Goal: Information Seeking & Learning: Check status

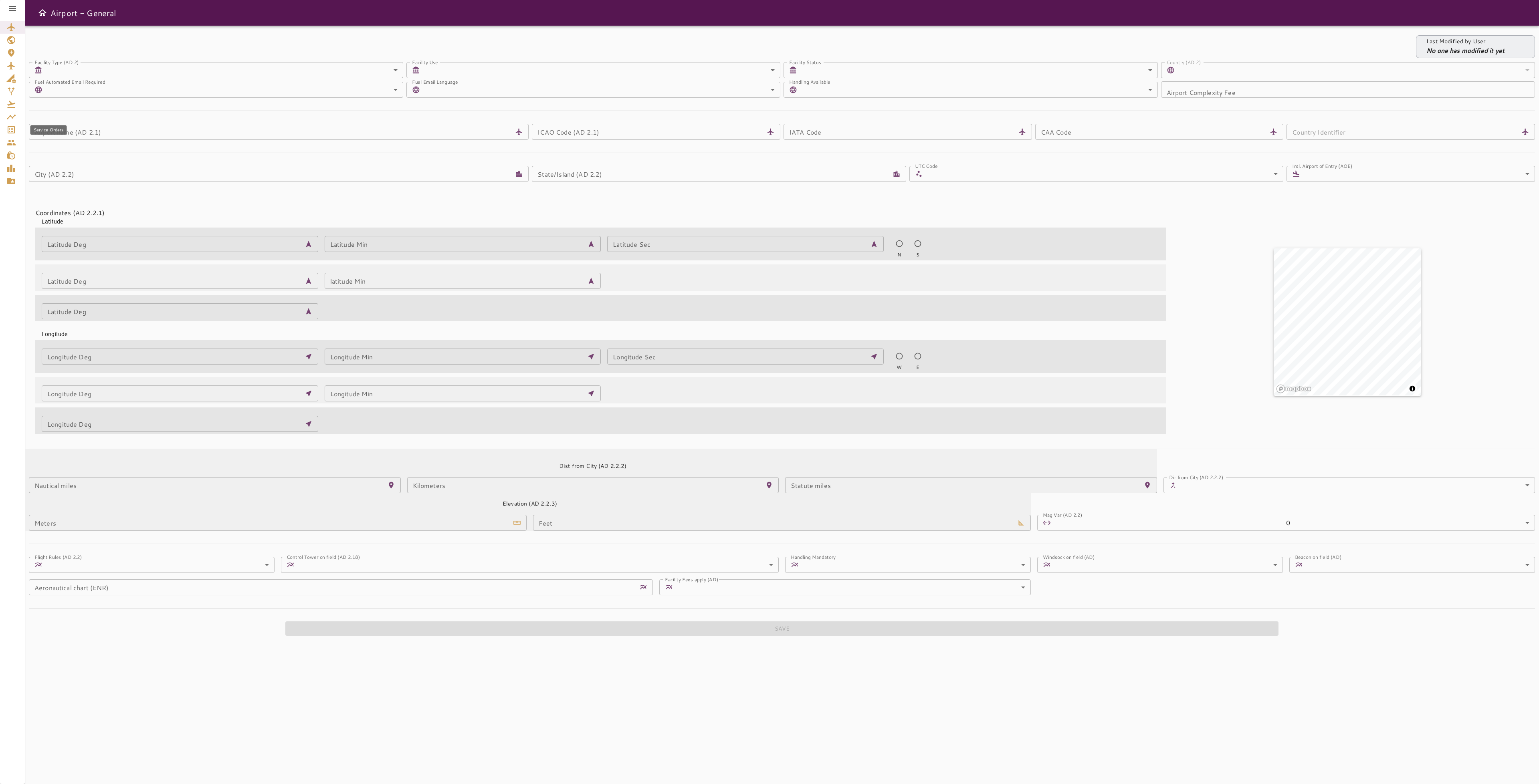
click at [11, 130] on icon "Service Orders" at bounding box center [11, 130] width 7 height 7
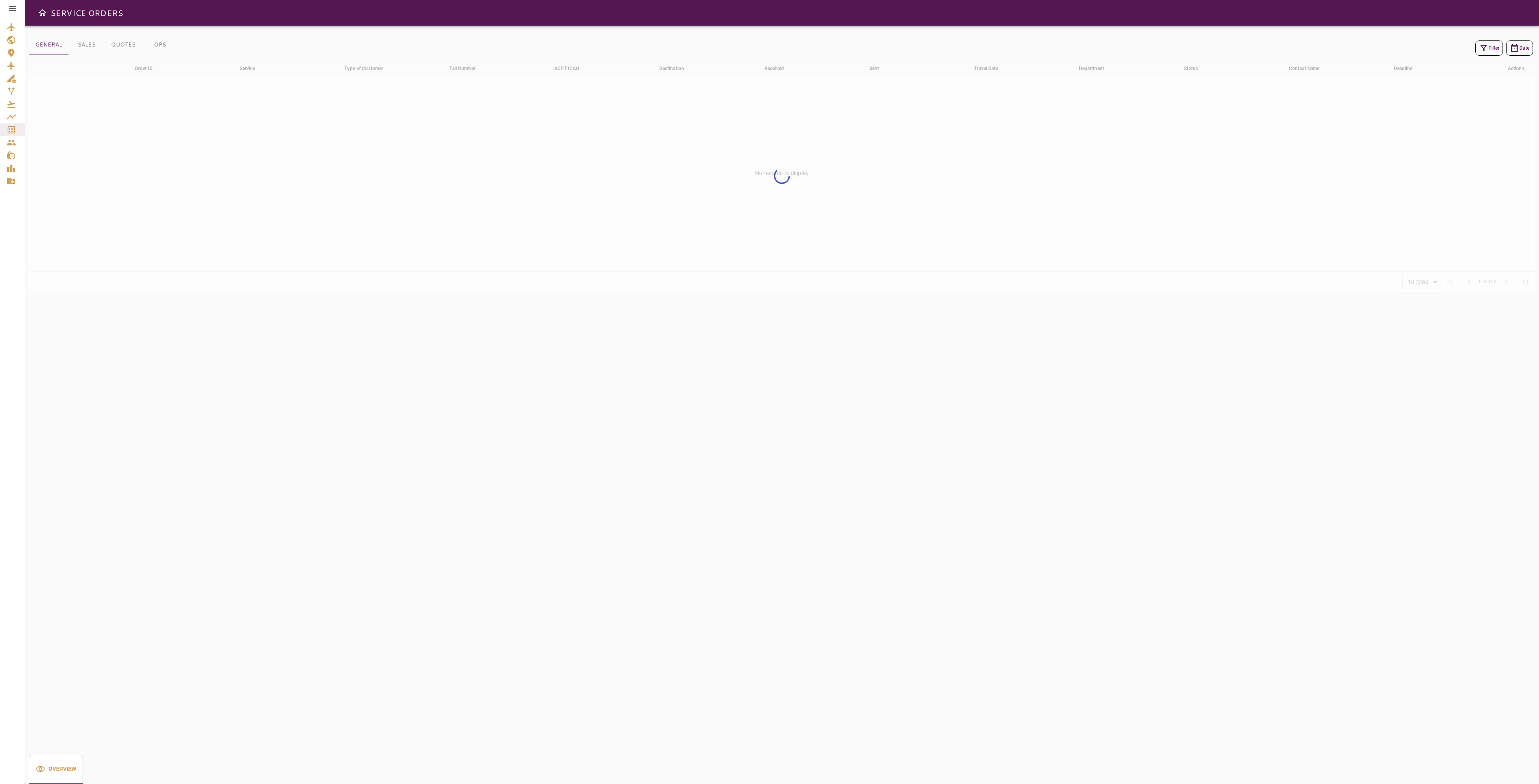
click at [14, 7] on icon at bounding box center [13, 9] width 10 height 10
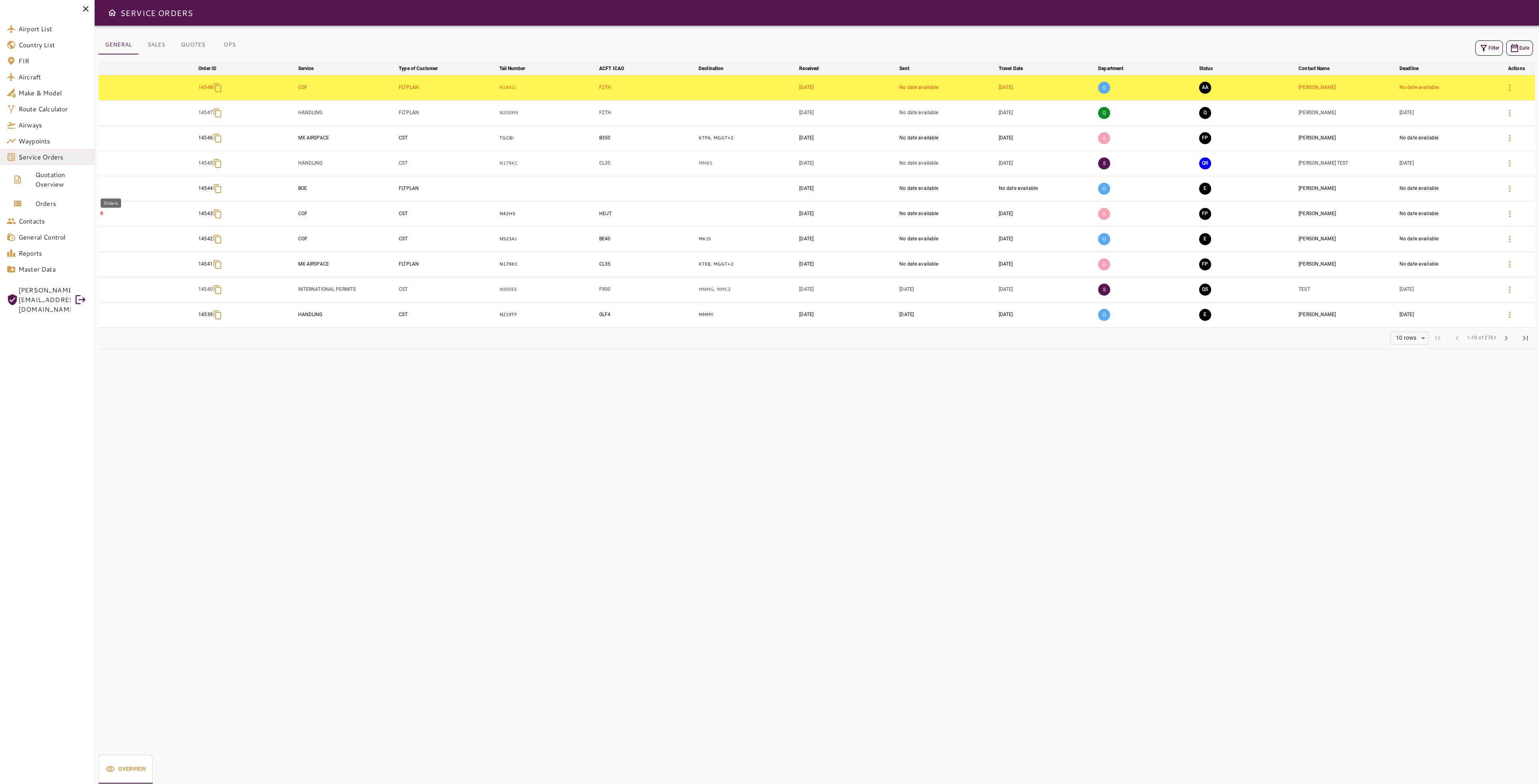
click at [52, 208] on link "Orders" at bounding box center [47, 204] width 94 height 19
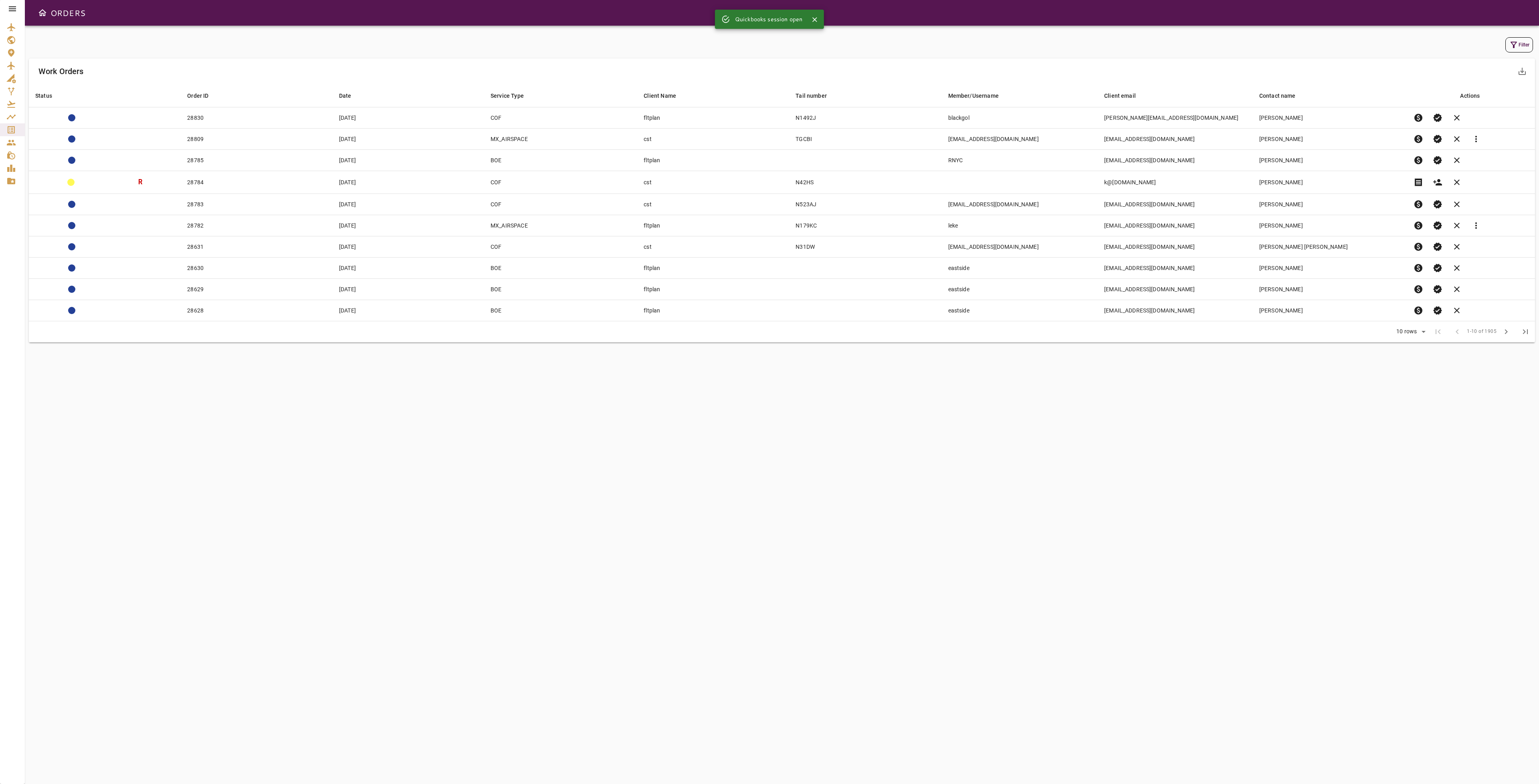
click at [1520, 44] on button "Filter" at bounding box center [1519, 44] width 27 height 15
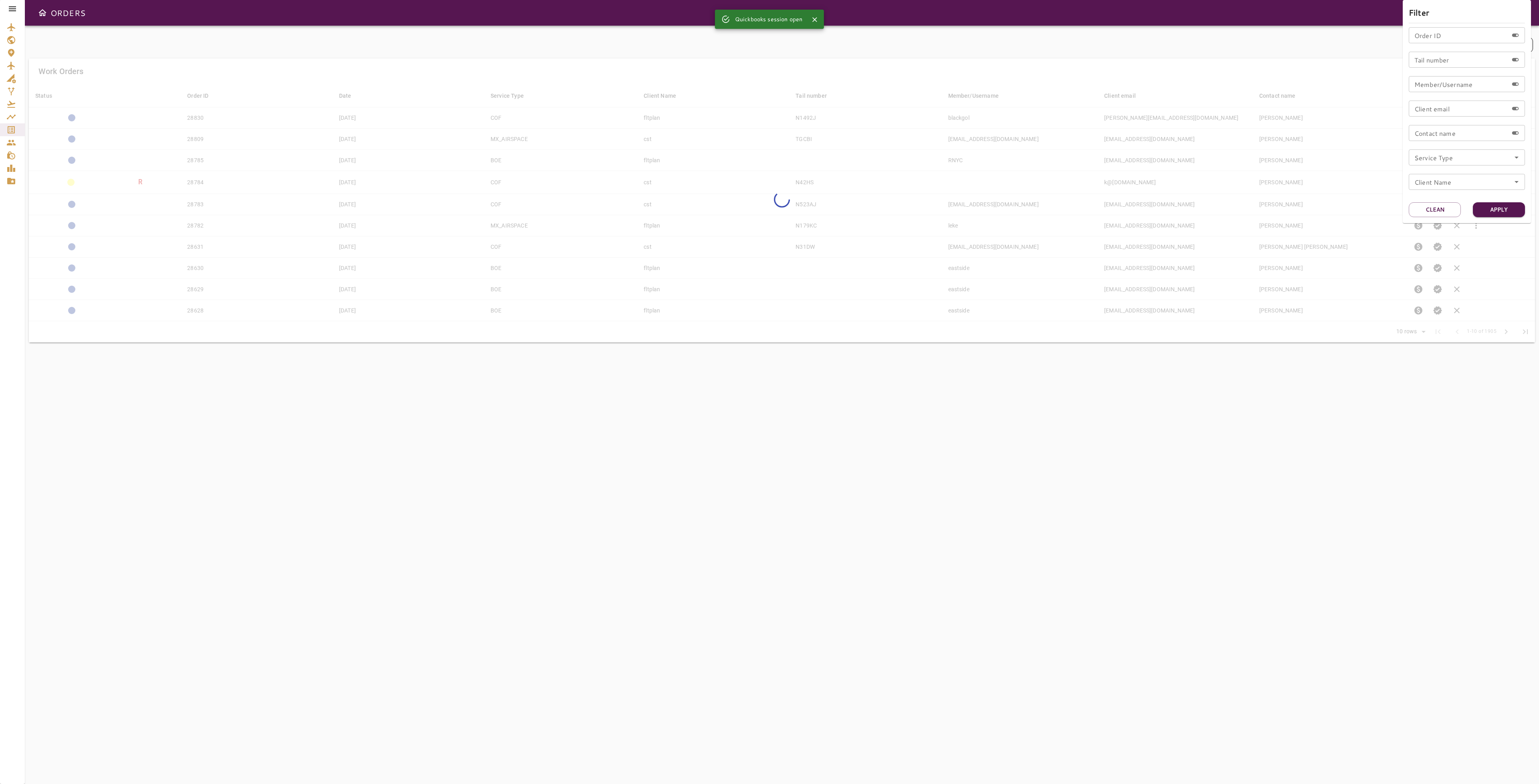
click at [1461, 38] on input "Order ID" at bounding box center [1458, 35] width 99 height 16
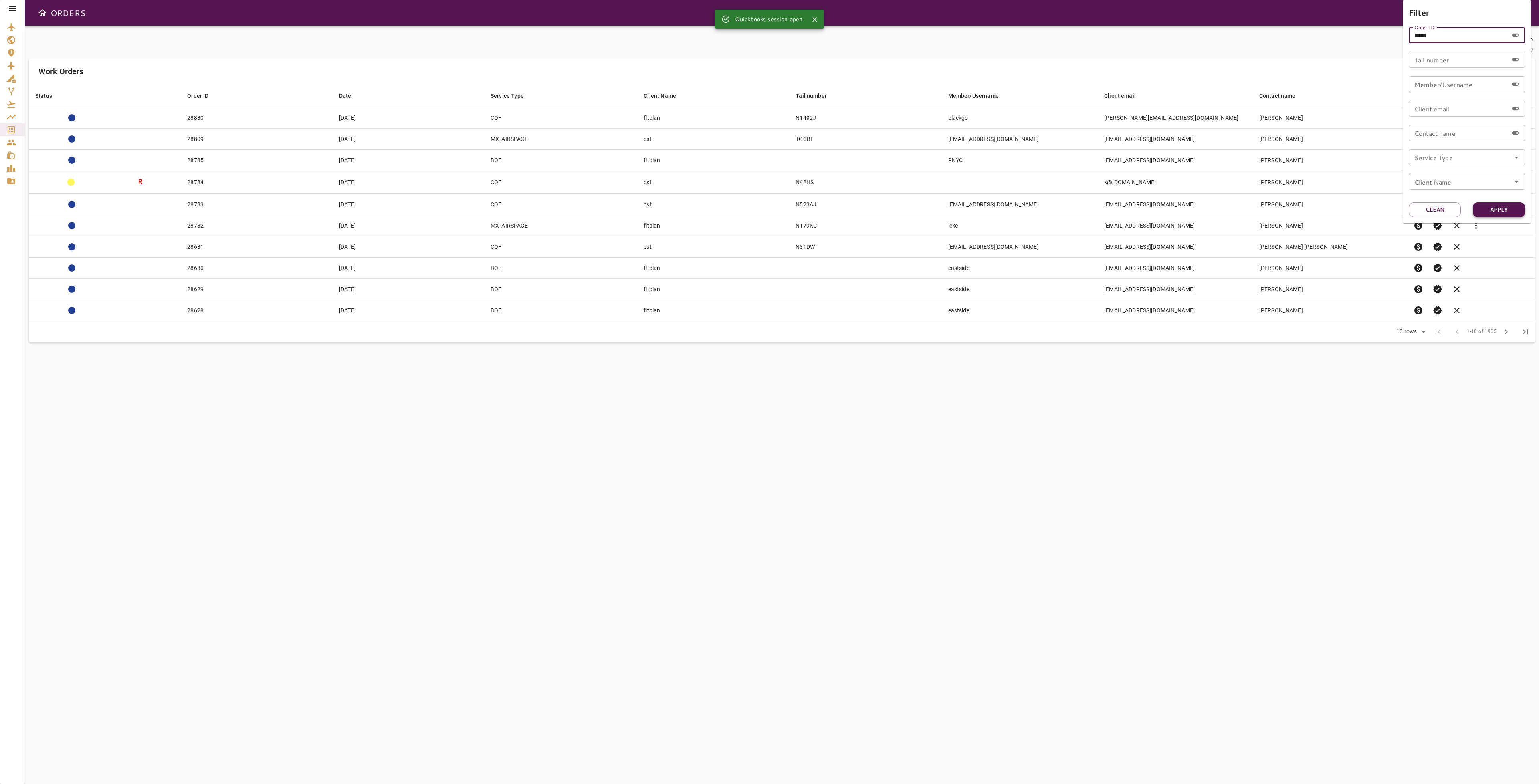
type input "*****"
click at [1496, 211] on button "Apply" at bounding box center [1498, 210] width 52 height 15
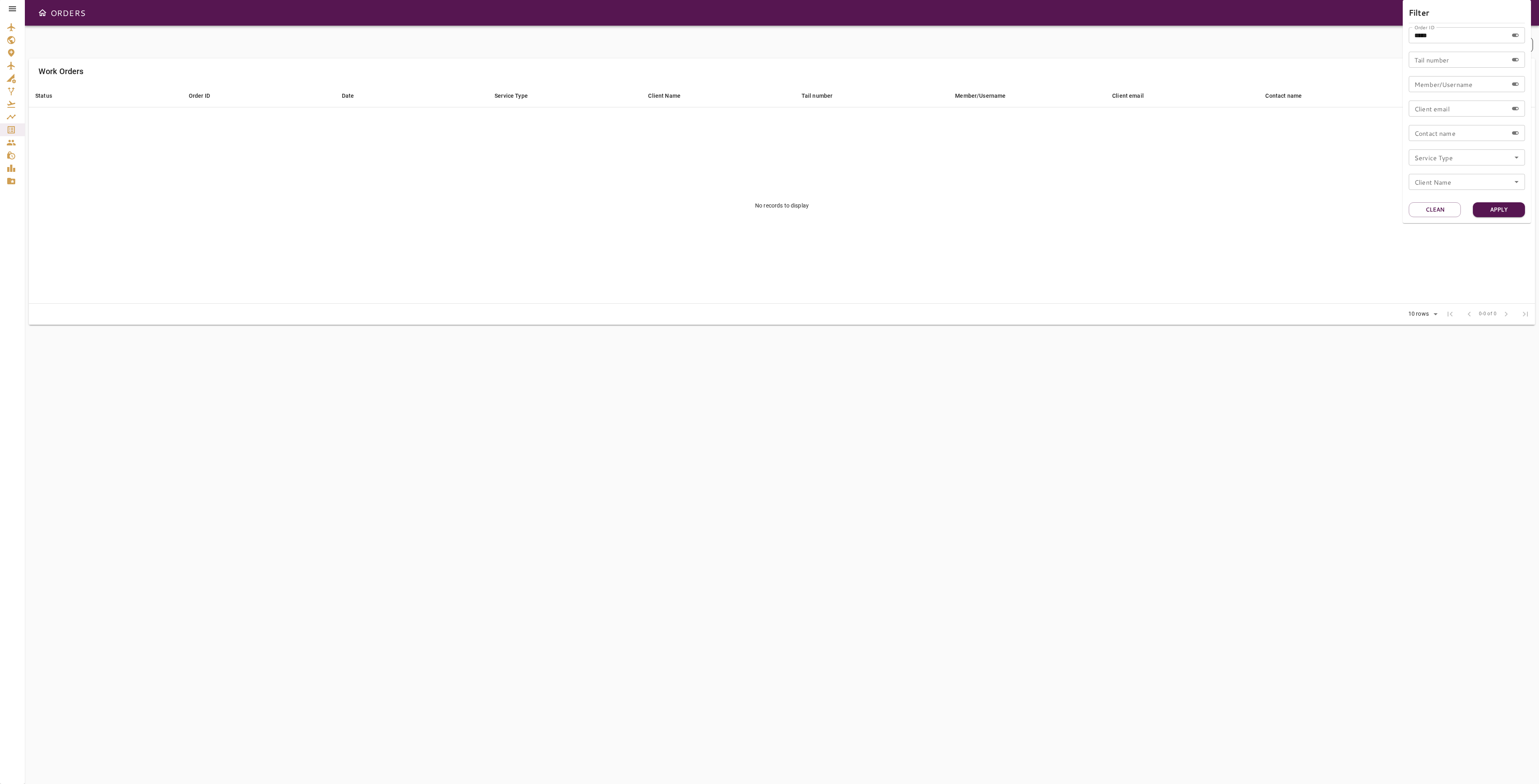
click at [1337, 202] on div at bounding box center [770, 392] width 1539 height 784
click at [1517, 45] on icon "button" at bounding box center [1514, 45] width 10 height 10
click at [1443, 203] on button "Clean" at bounding box center [1434, 210] width 52 height 15
click at [1471, 59] on input "Tail number" at bounding box center [1458, 60] width 99 height 16
click at [1481, 159] on input "Service Type" at bounding box center [1467, 157] width 111 height 11
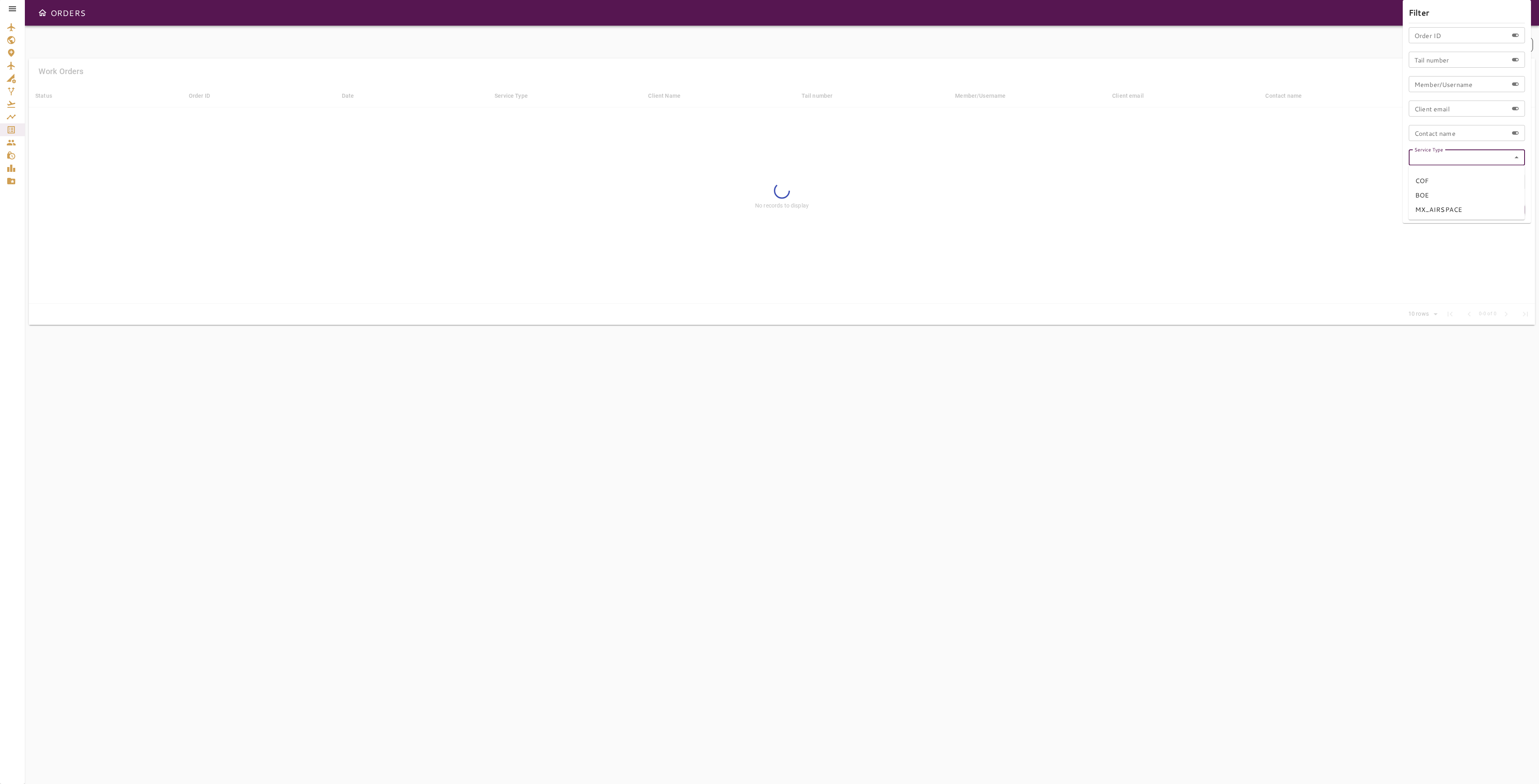
click at [1428, 195] on li "BOE" at bounding box center [1467, 195] width 117 height 14
type input "***"
click at [1504, 208] on button "Apply" at bounding box center [1498, 210] width 52 height 15
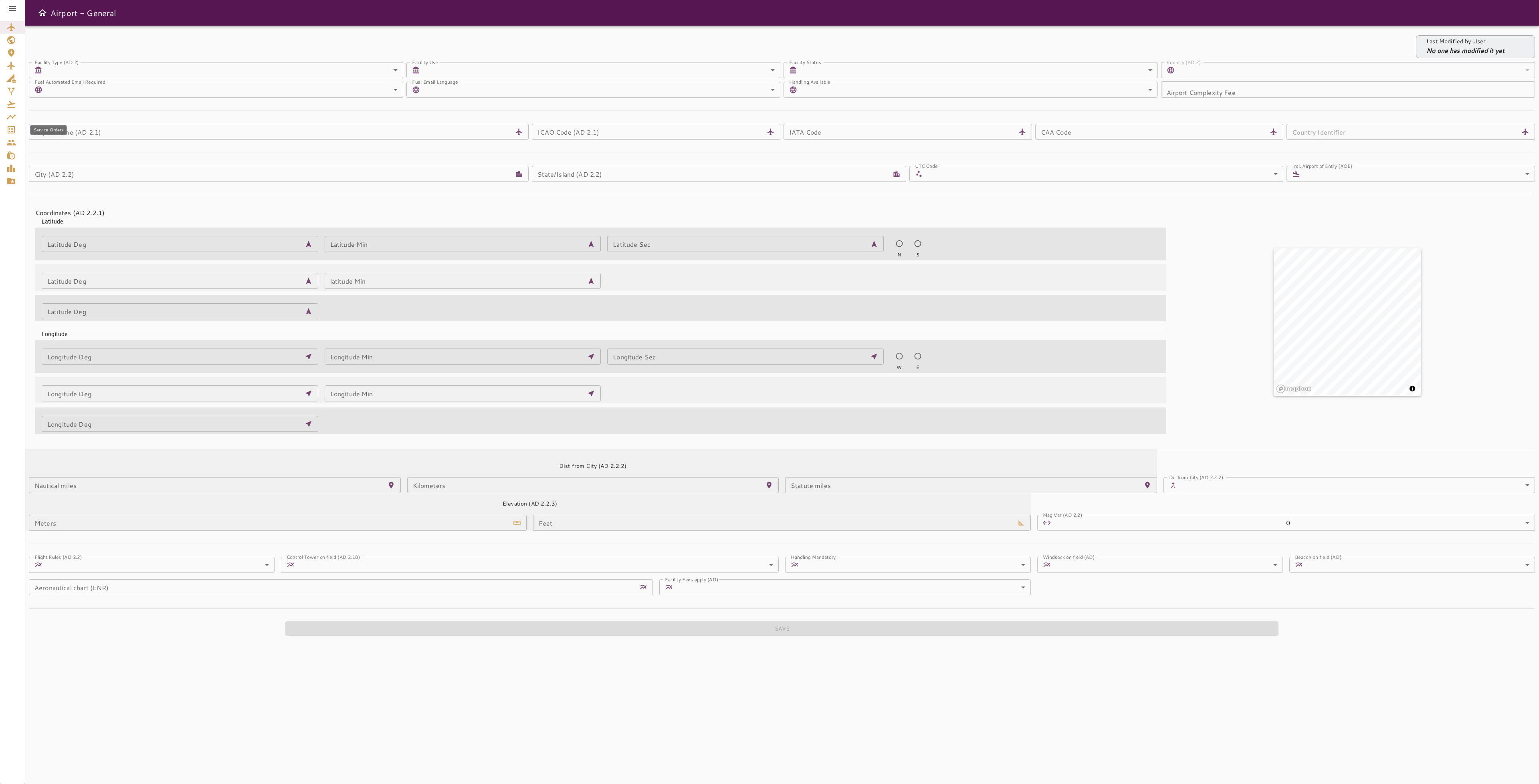
click at [13, 133] on icon "Service Orders" at bounding box center [11, 130] width 7 height 7
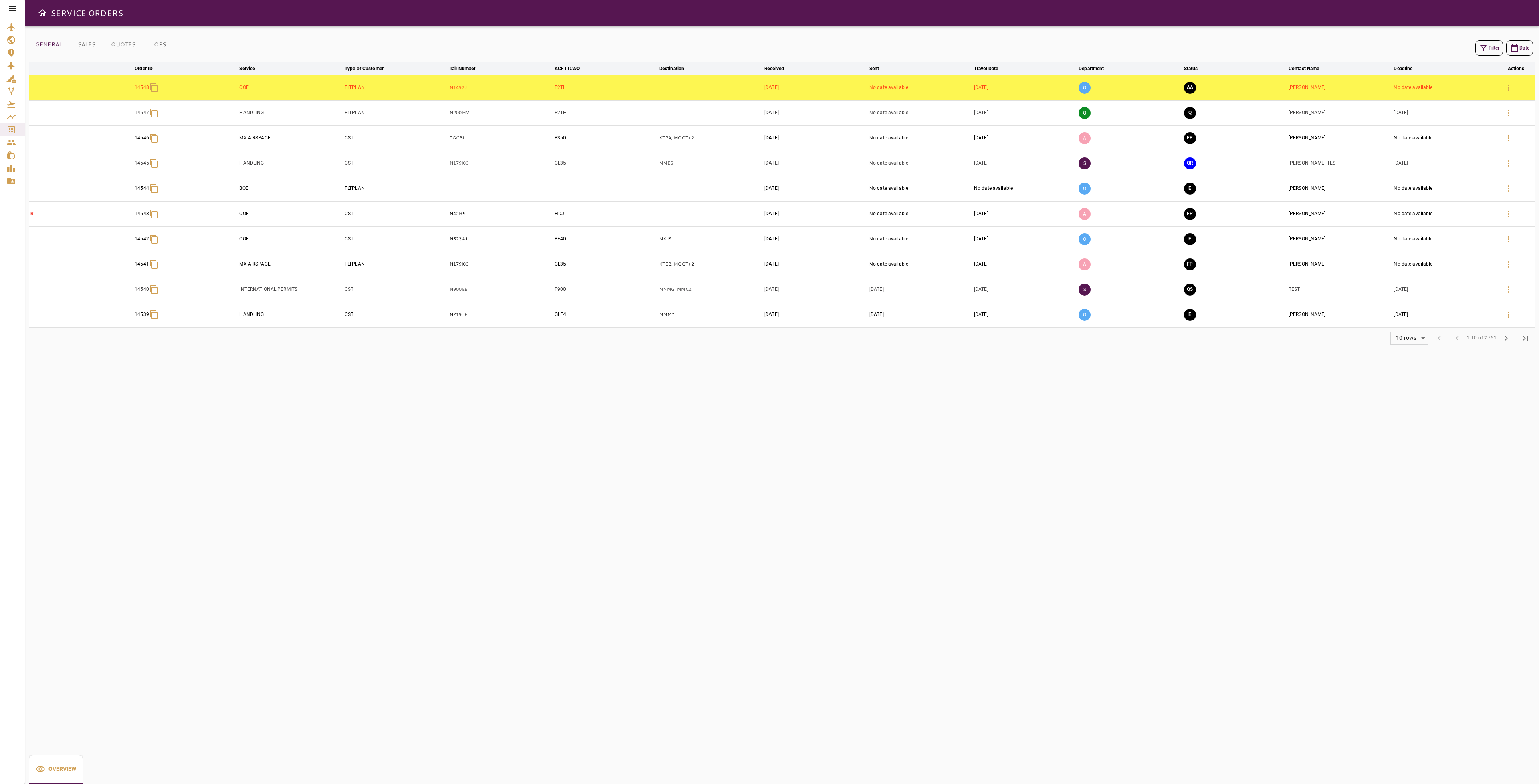
click at [14, 6] on icon at bounding box center [13, 9] width 10 height 10
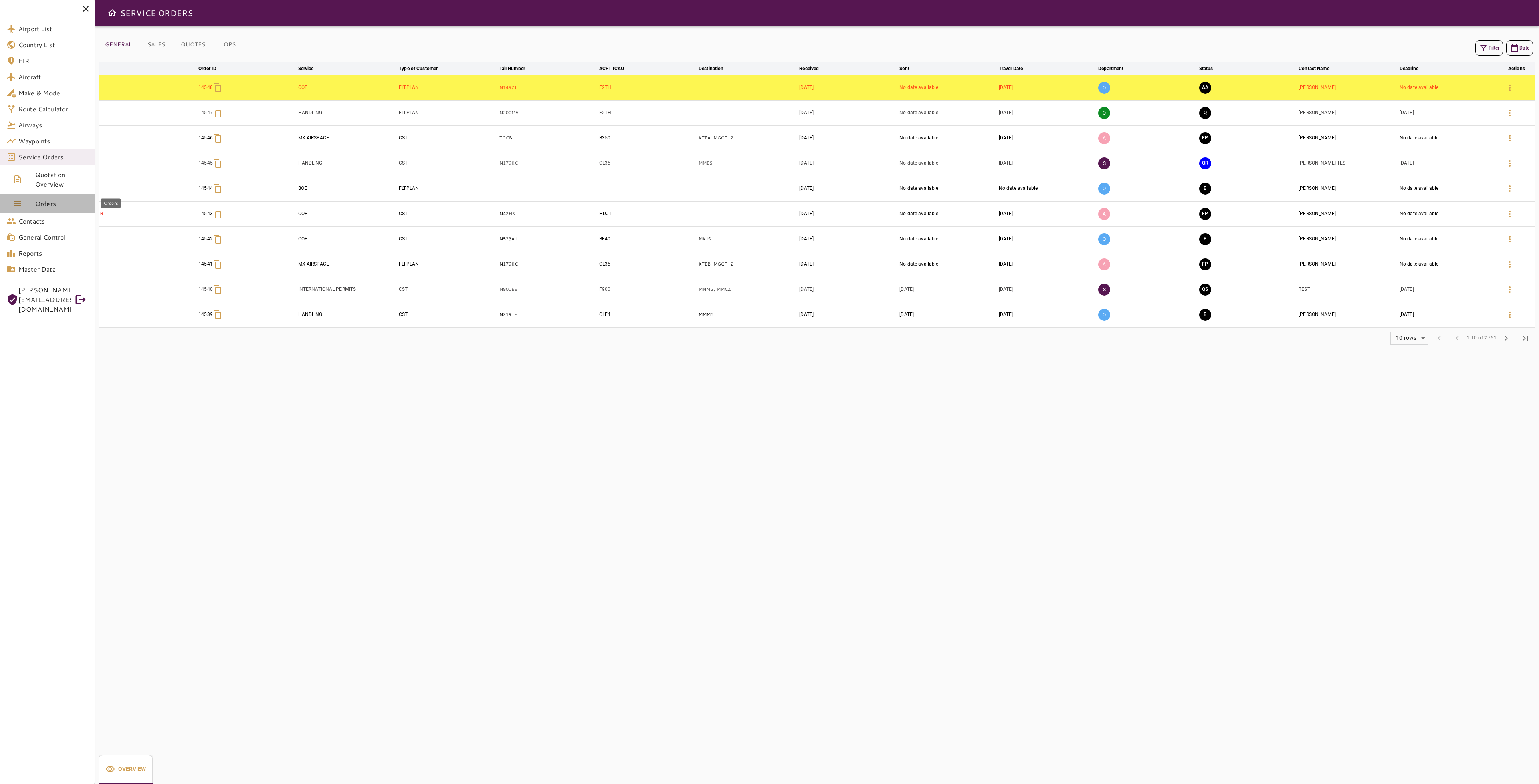
click at [60, 207] on span "Orders" at bounding box center [62, 204] width 53 height 10
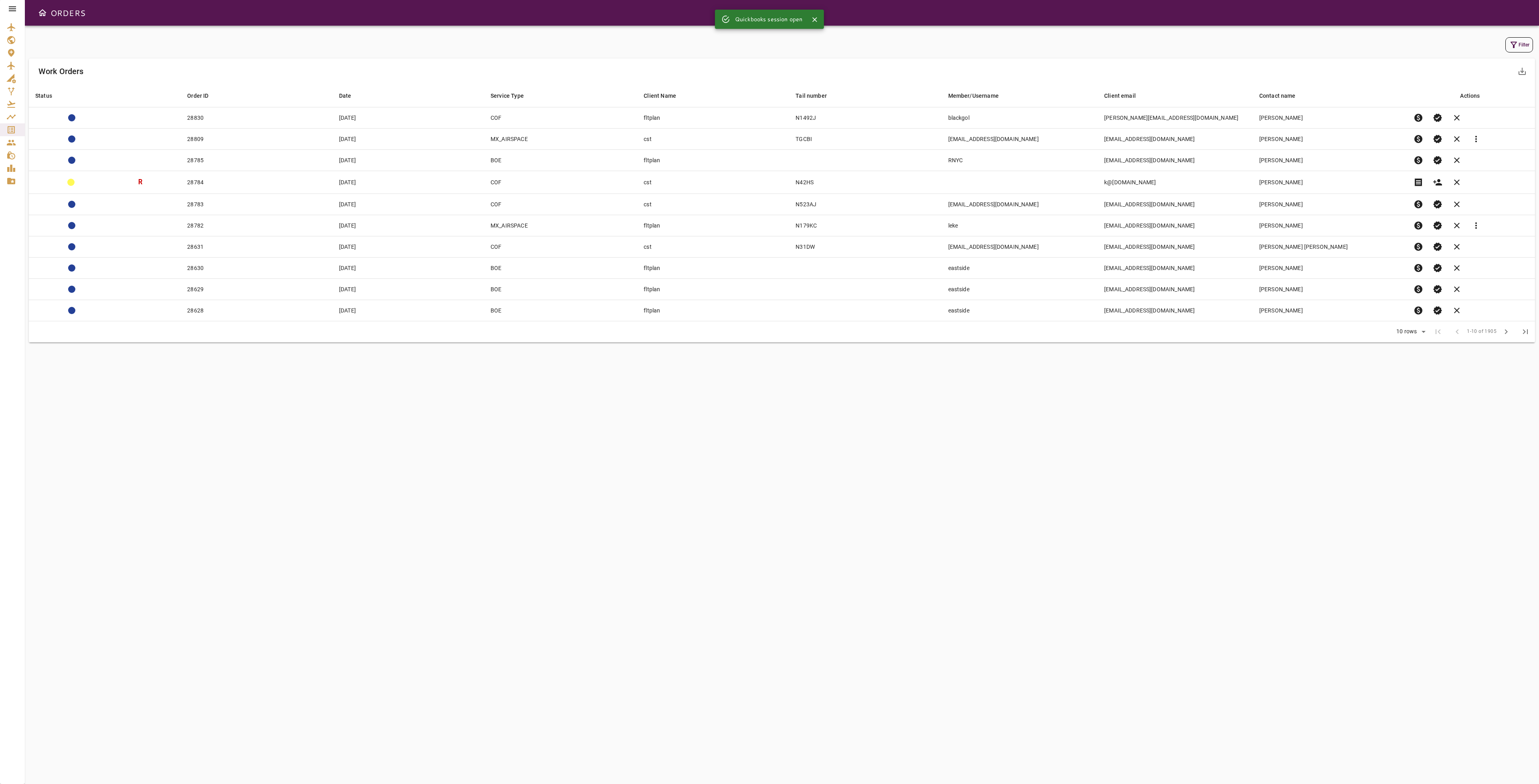
click at [1517, 48] on button "Filter" at bounding box center [1519, 44] width 27 height 15
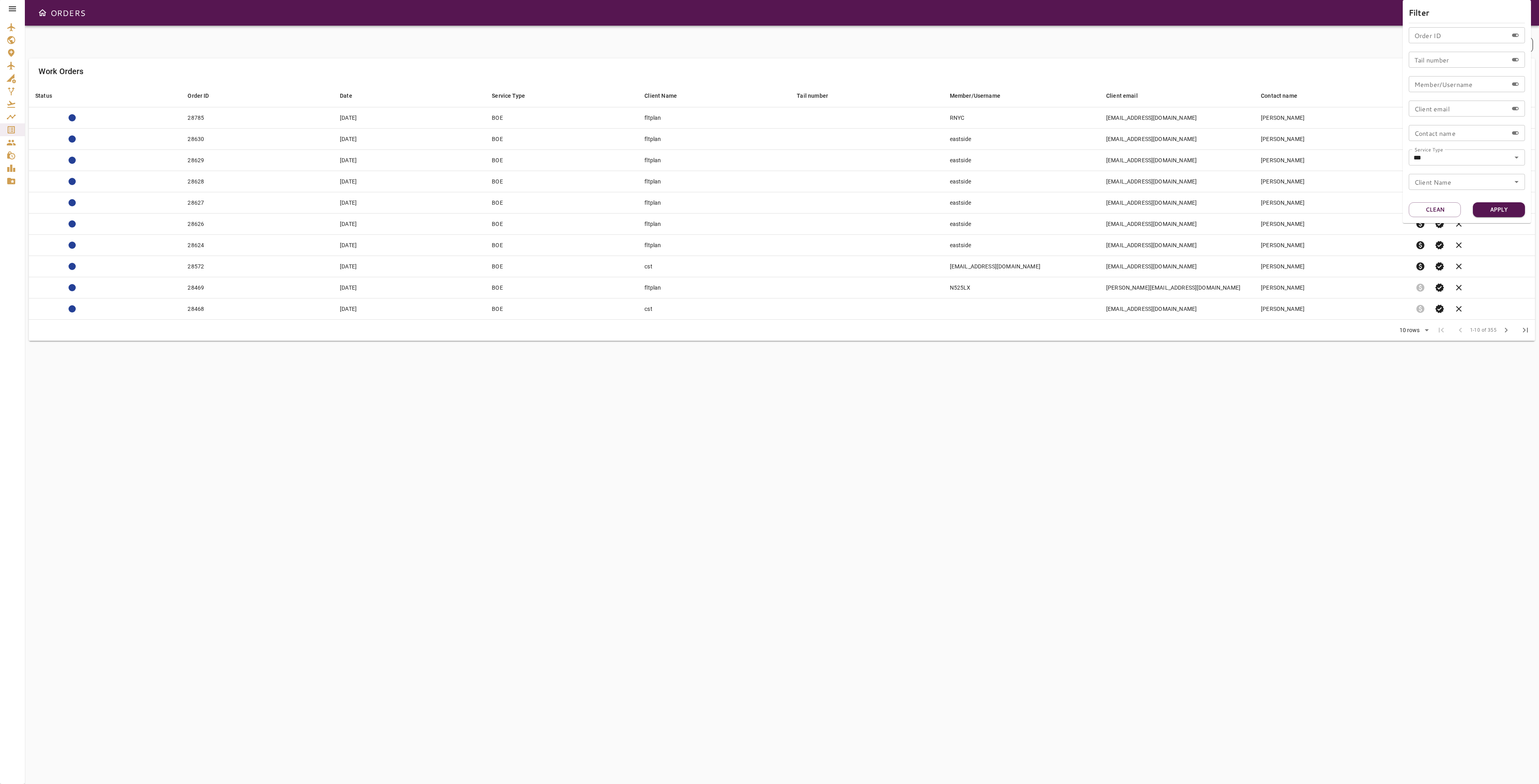
click at [1452, 36] on input "Order ID" at bounding box center [1458, 35] width 99 height 16
type input "*****"
click at [1484, 207] on button "Apply" at bounding box center [1498, 210] width 52 height 15
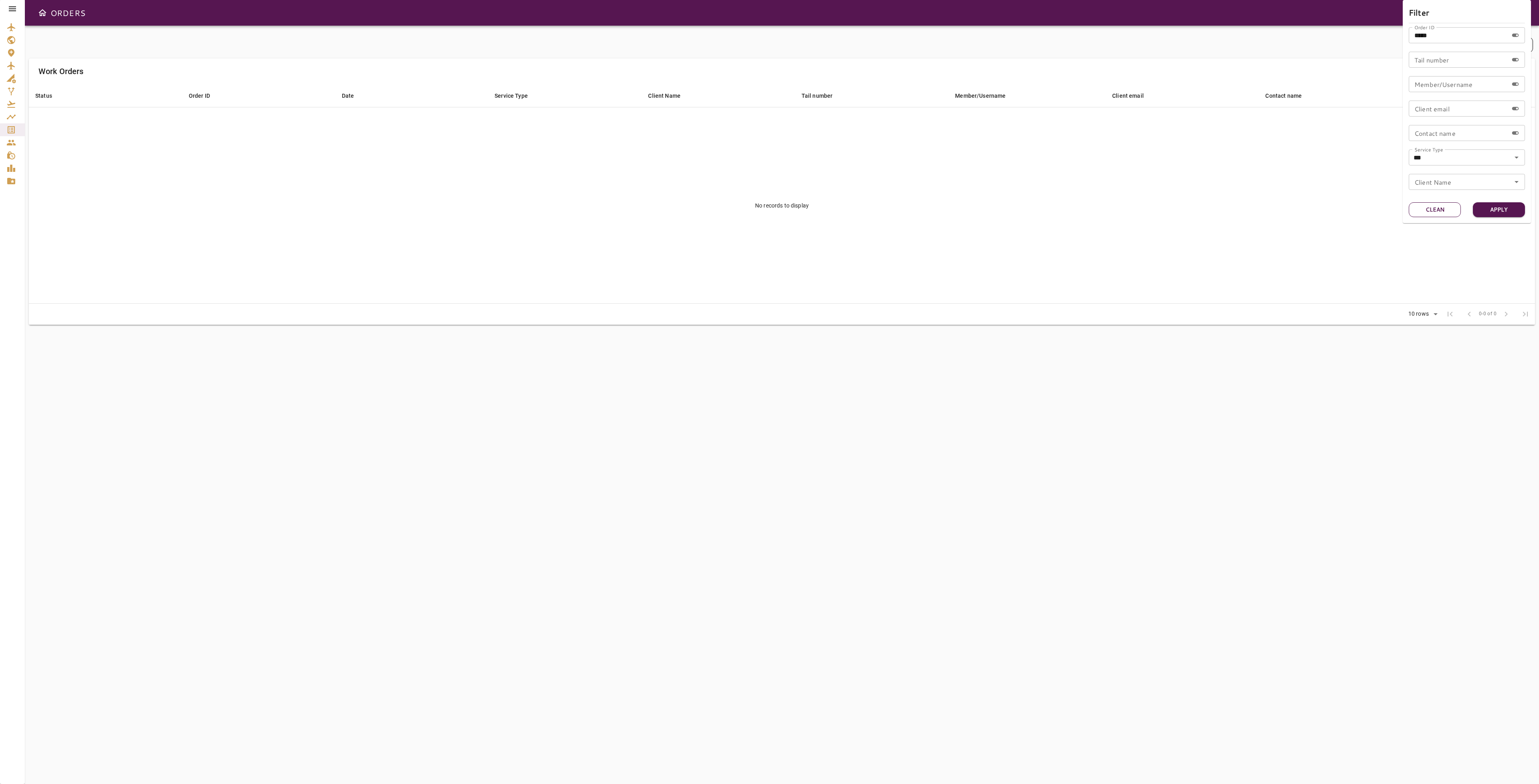
click at [1449, 210] on button "Clean" at bounding box center [1434, 210] width 52 height 15
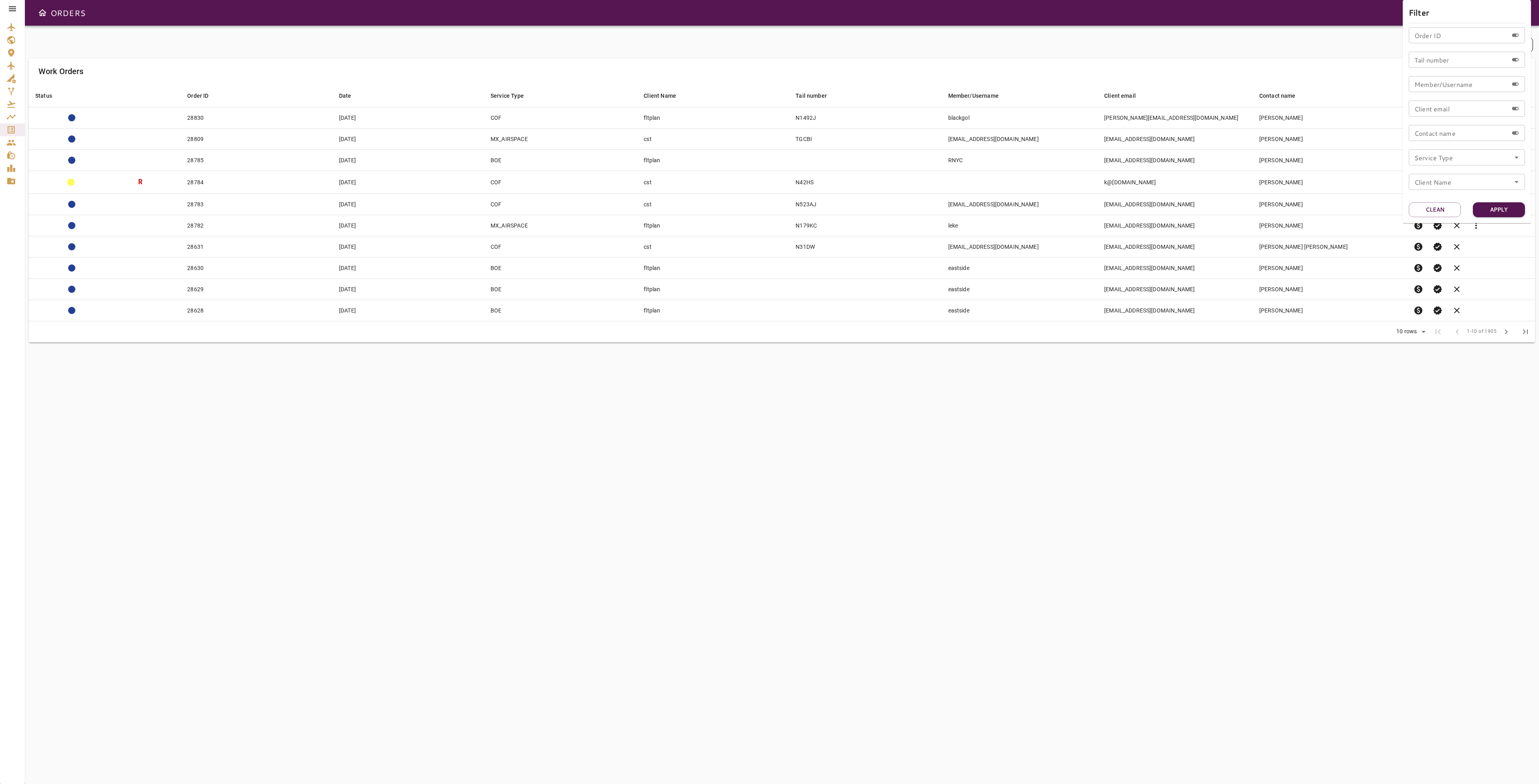
click at [14, 9] on div at bounding box center [770, 392] width 1539 height 784
click at [10, 13] on icon at bounding box center [13, 9] width 10 height 10
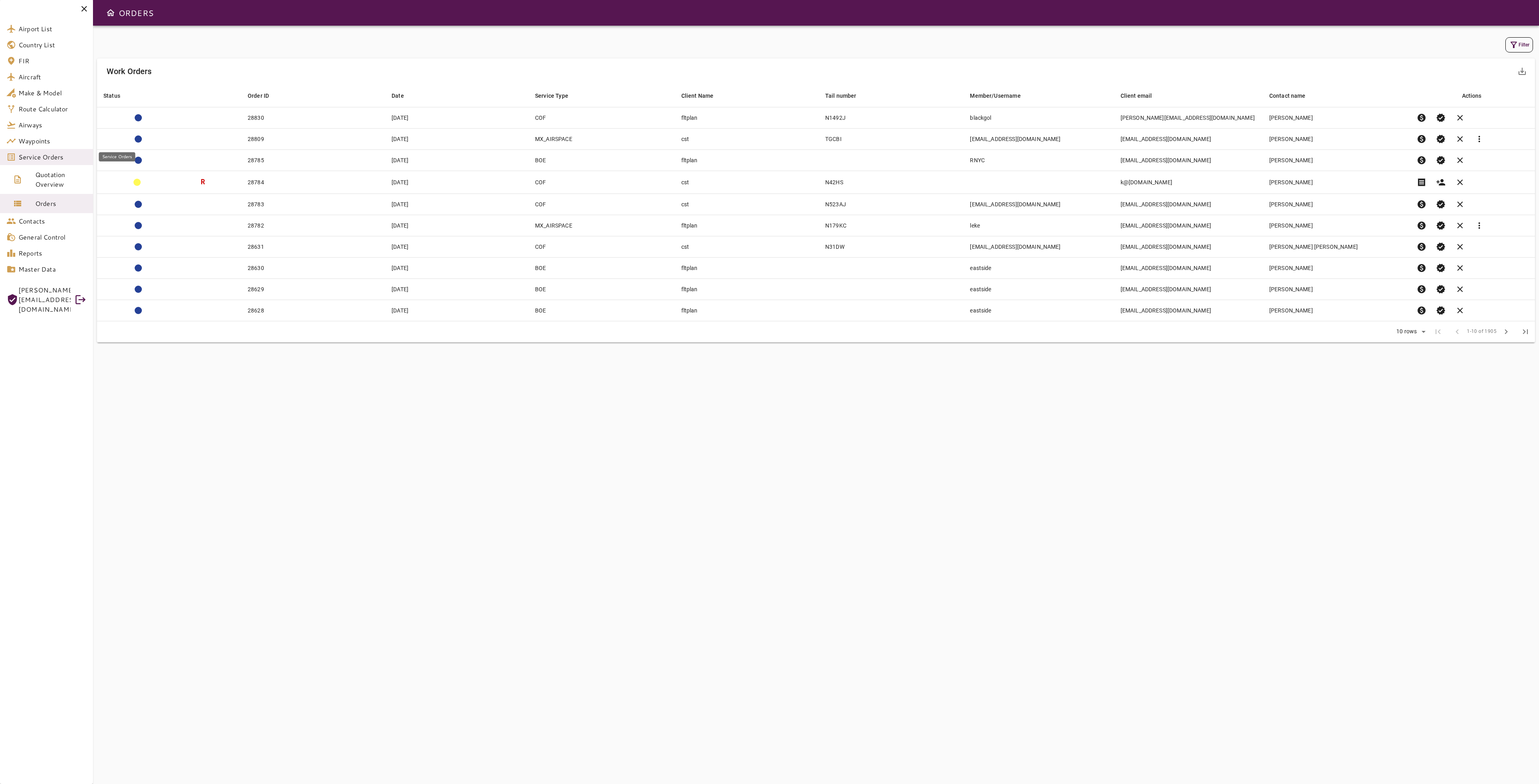
click at [53, 162] on link "Service Orders" at bounding box center [47, 157] width 93 height 16
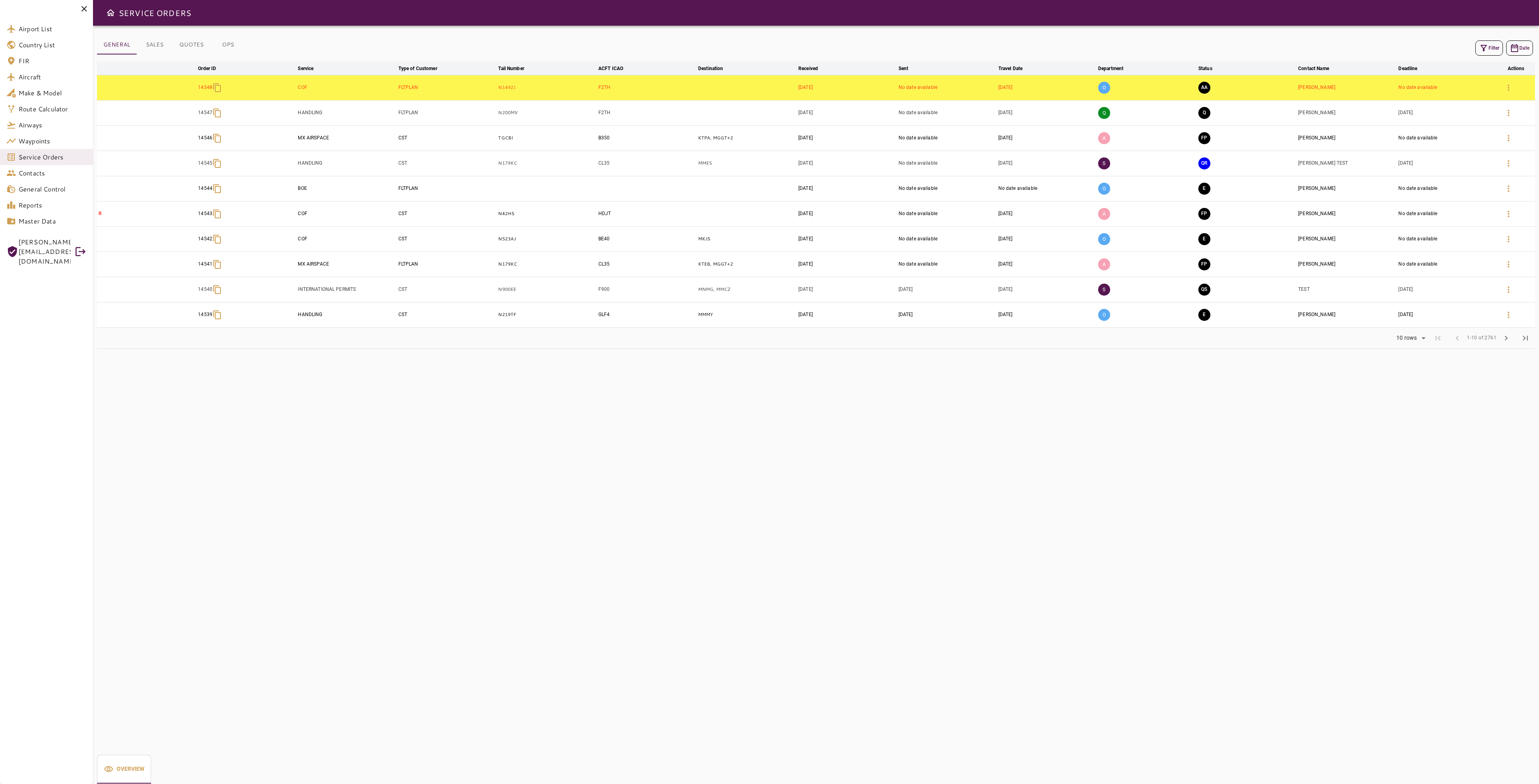
click at [229, 44] on button "OPS" at bounding box center [228, 45] width 36 height 19
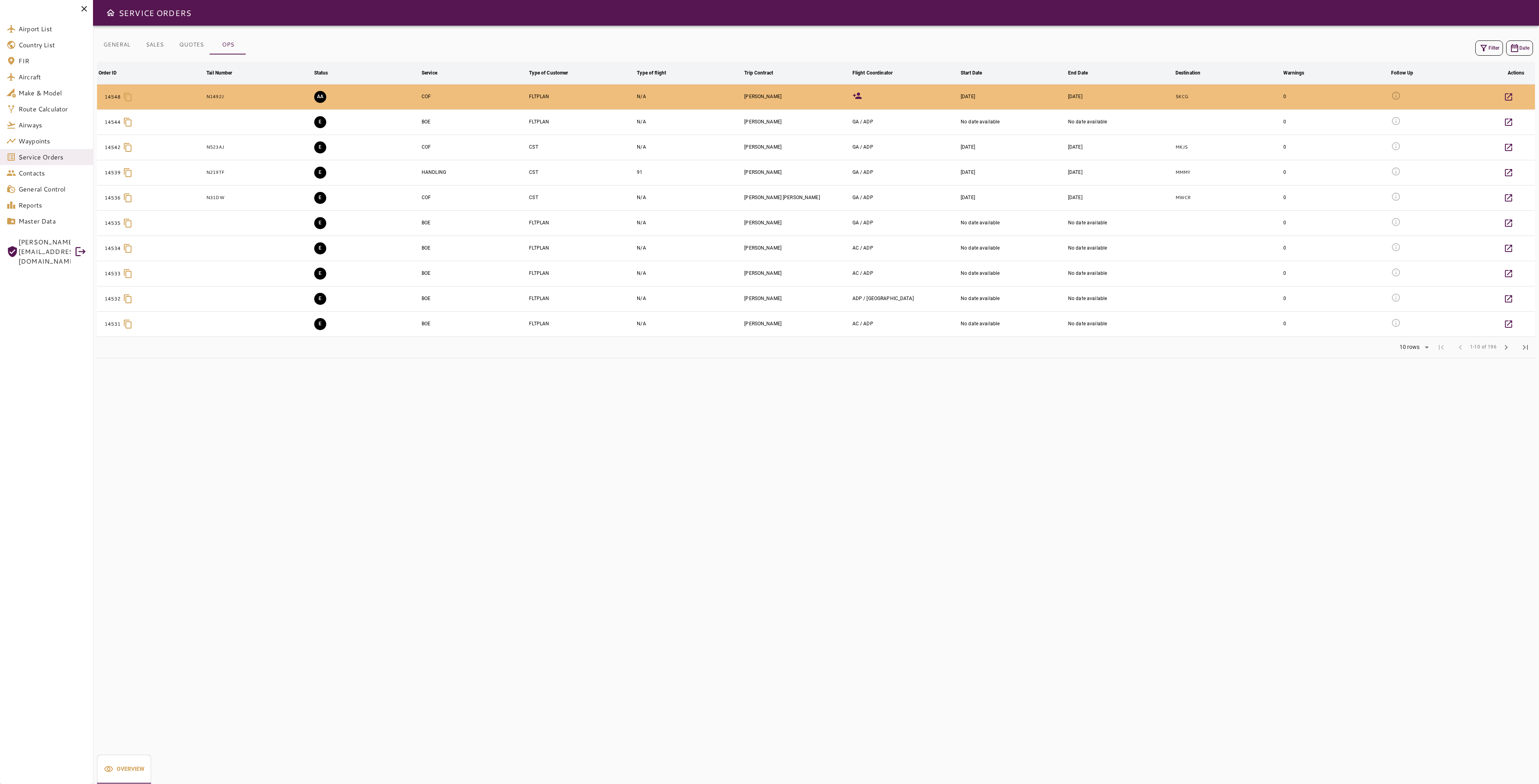
click at [1487, 48] on button "Filter" at bounding box center [1489, 48] width 27 height 15
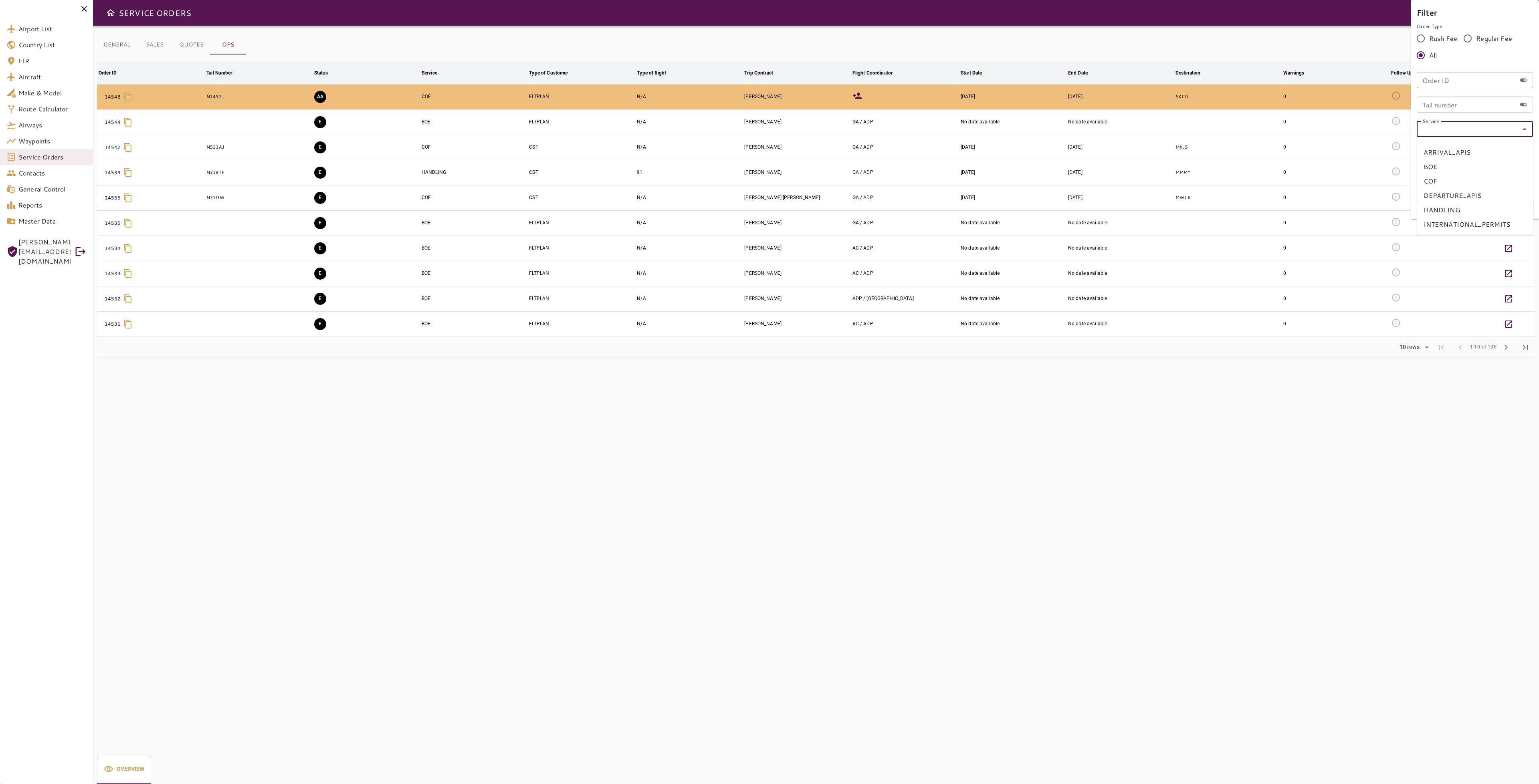
click at [1508, 130] on input "Service" at bounding box center [1474, 129] width 111 height 11
click at [1462, 170] on li "BOE" at bounding box center [1475, 167] width 117 height 14
type input "***"
click at [1519, 202] on button "Apply" at bounding box center [1507, 205] width 52 height 15
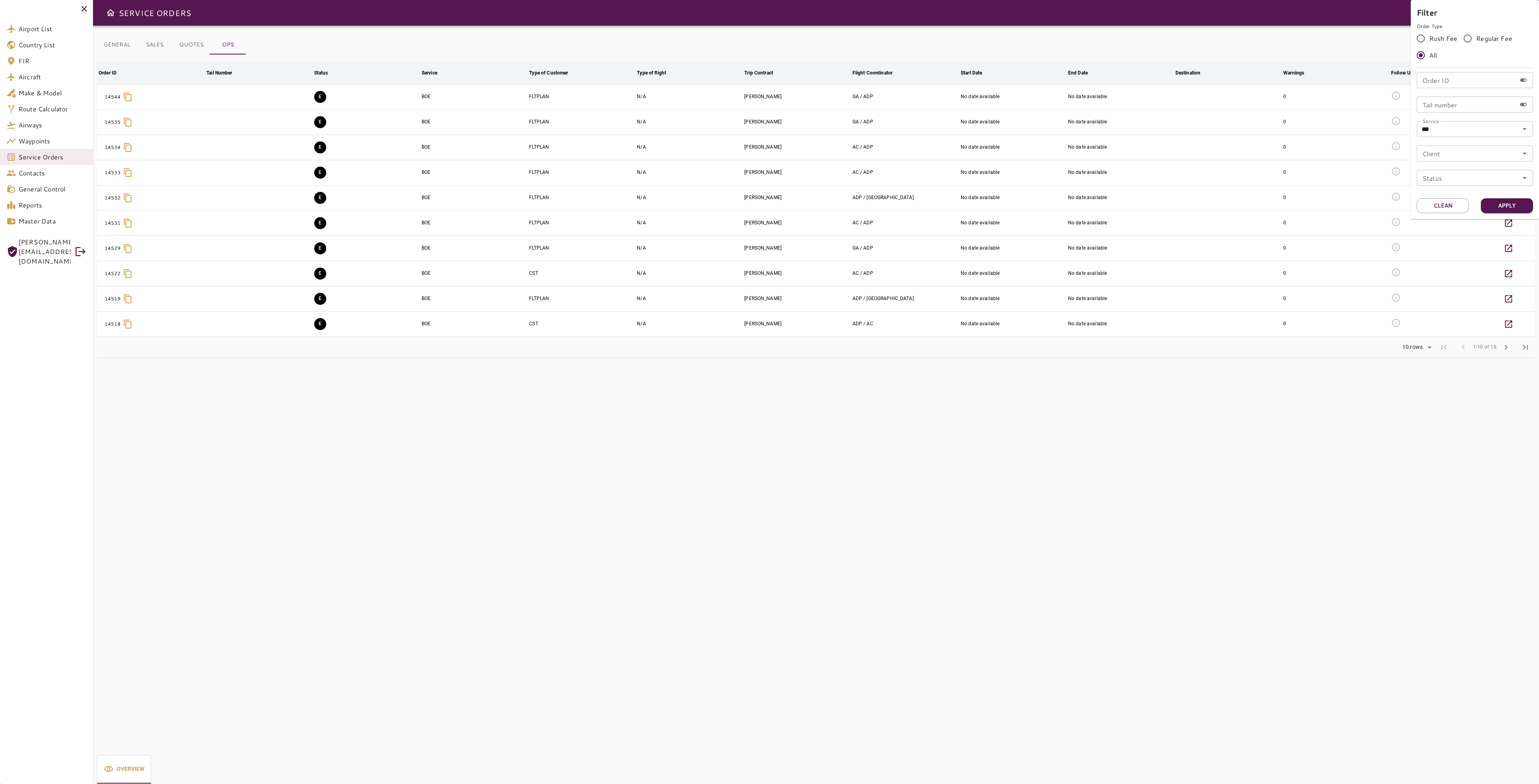
click at [1023, 456] on div at bounding box center [770, 392] width 1539 height 784
click at [1507, 345] on span "chevron_right" at bounding box center [1506, 348] width 10 height 10
